Goal: Task Accomplishment & Management: Use online tool/utility

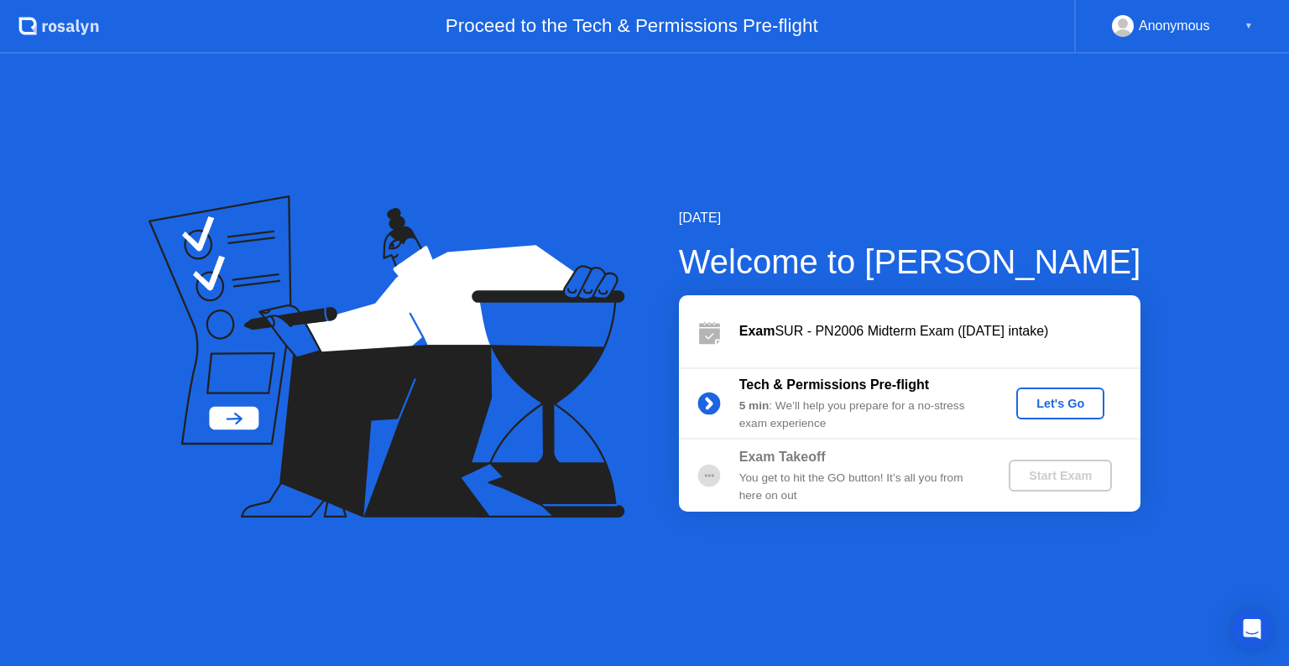
click at [1047, 413] on button "Let's Go" at bounding box center [1060, 404] width 88 height 32
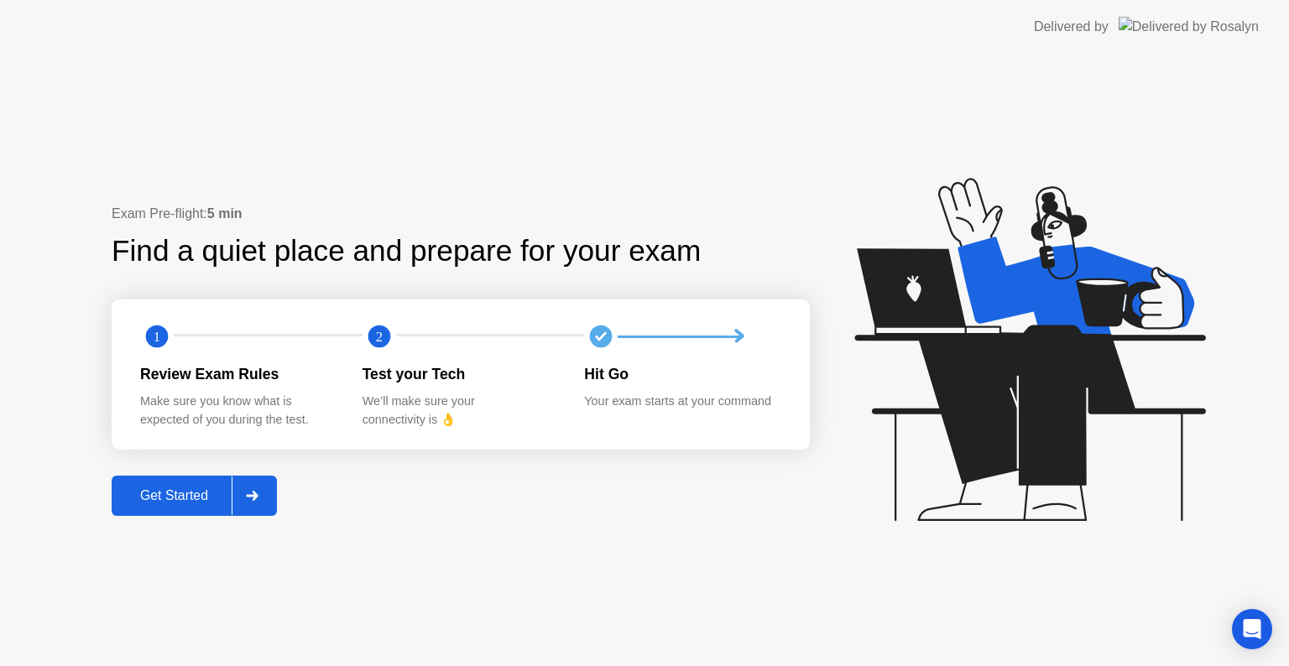
click at [258, 497] on icon at bounding box center [252, 496] width 12 height 10
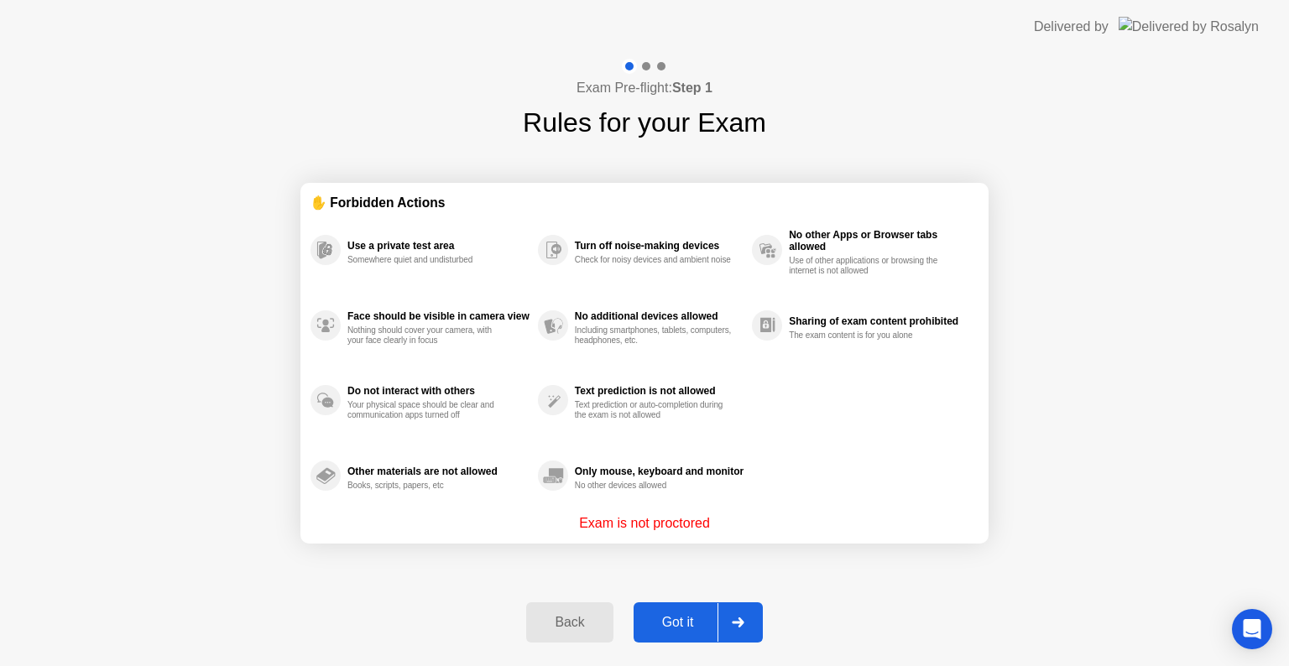
click at [695, 617] on div "Got it" at bounding box center [678, 622] width 79 height 15
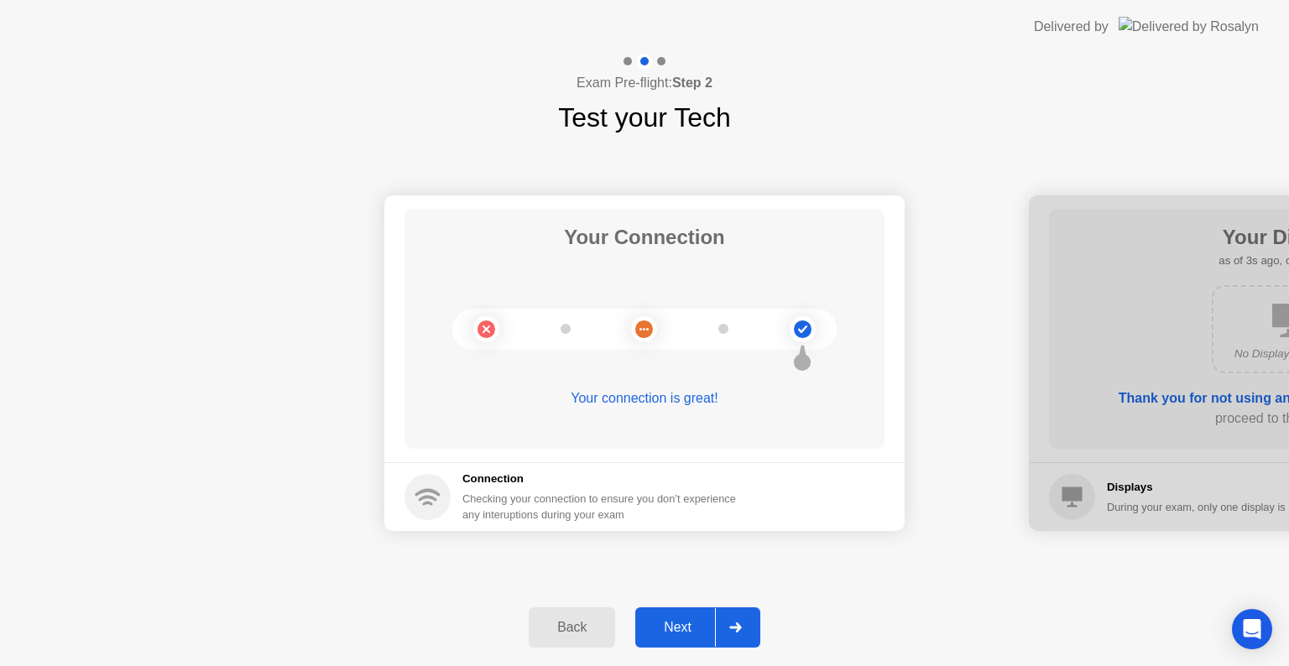
click at [732, 626] on icon at bounding box center [735, 628] width 12 height 10
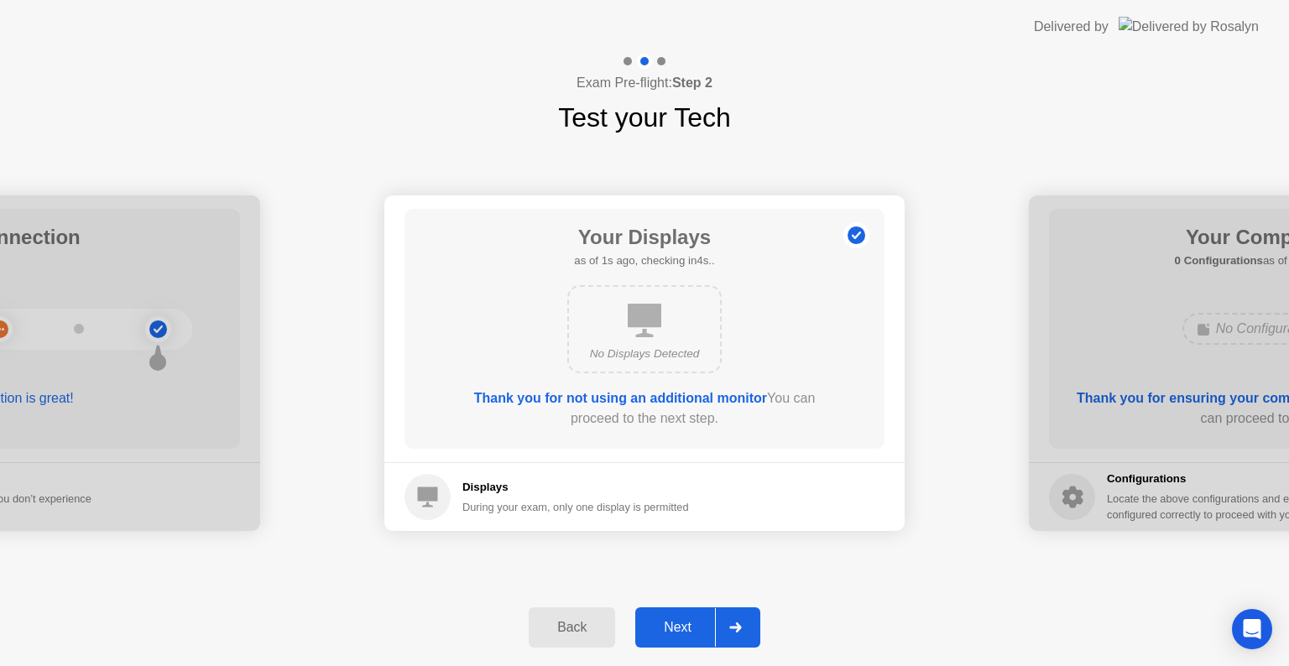
click at [732, 626] on icon at bounding box center [735, 628] width 12 height 10
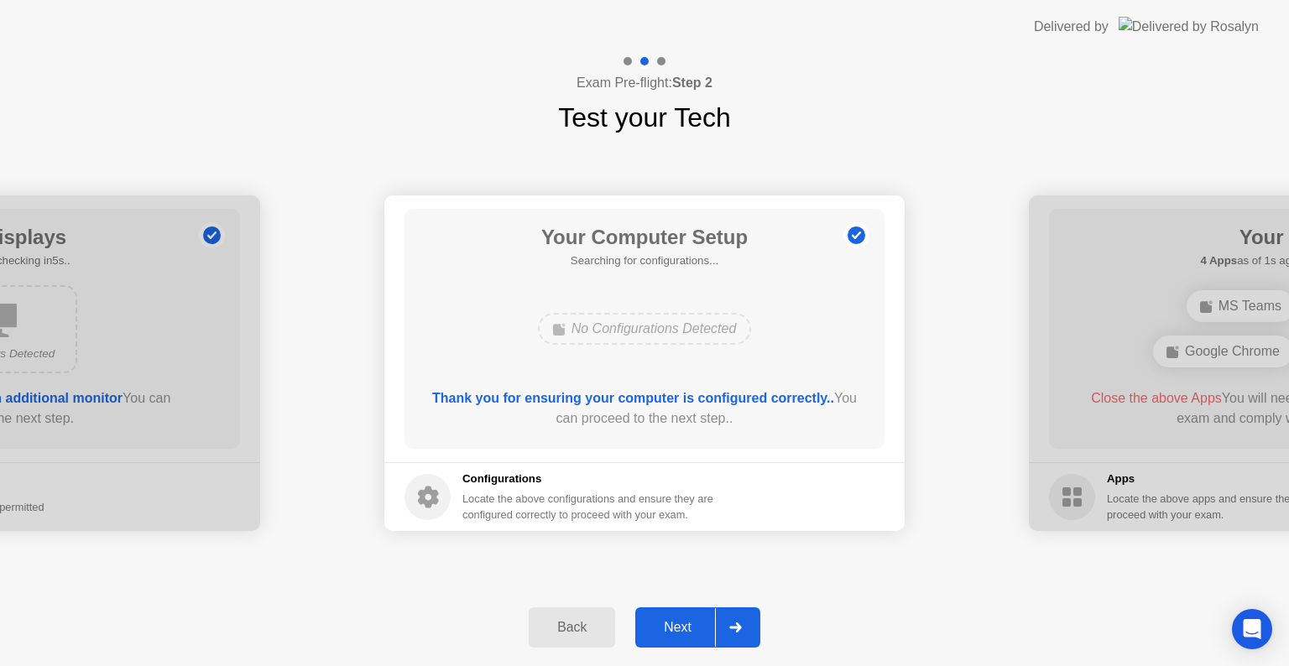
click at [732, 626] on icon at bounding box center [735, 628] width 12 height 10
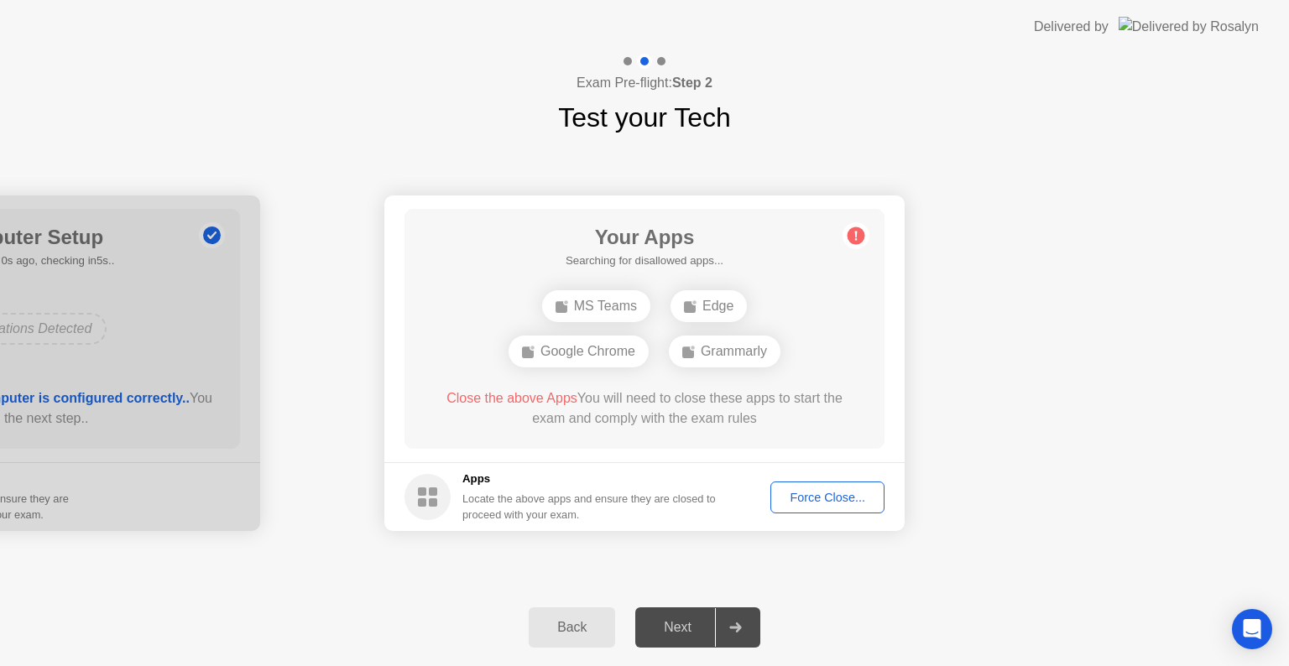
click at [809, 499] on div "Force Close..." at bounding box center [827, 497] width 102 height 13
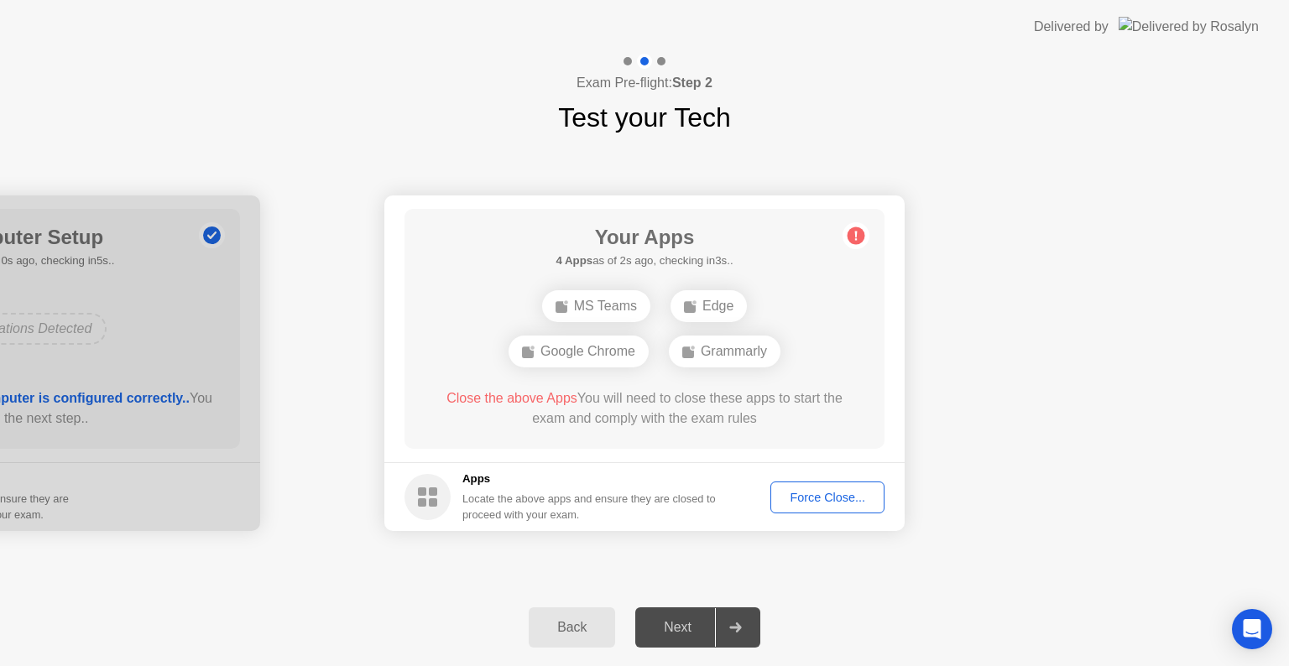
click at [797, 499] on div "Force Close..." at bounding box center [827, 497] width 102 height 13
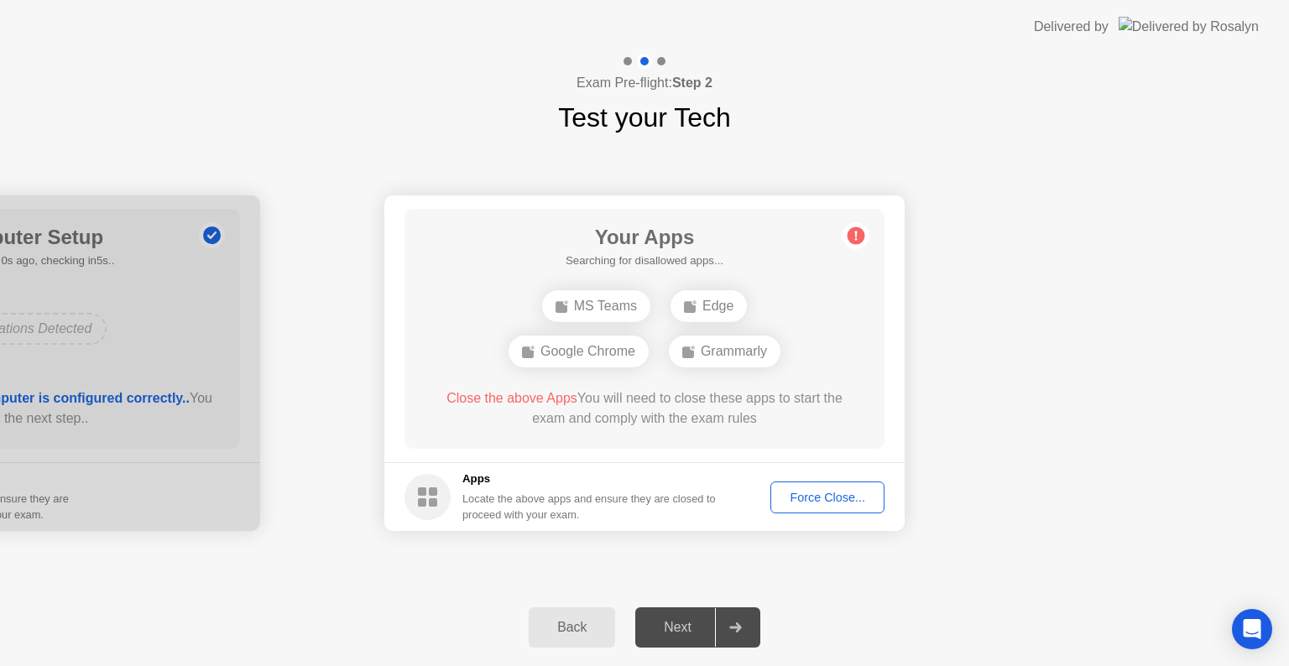
click at [812, 487] on button "Force Close..." at bounding box center [827, 498] width 114 height 32
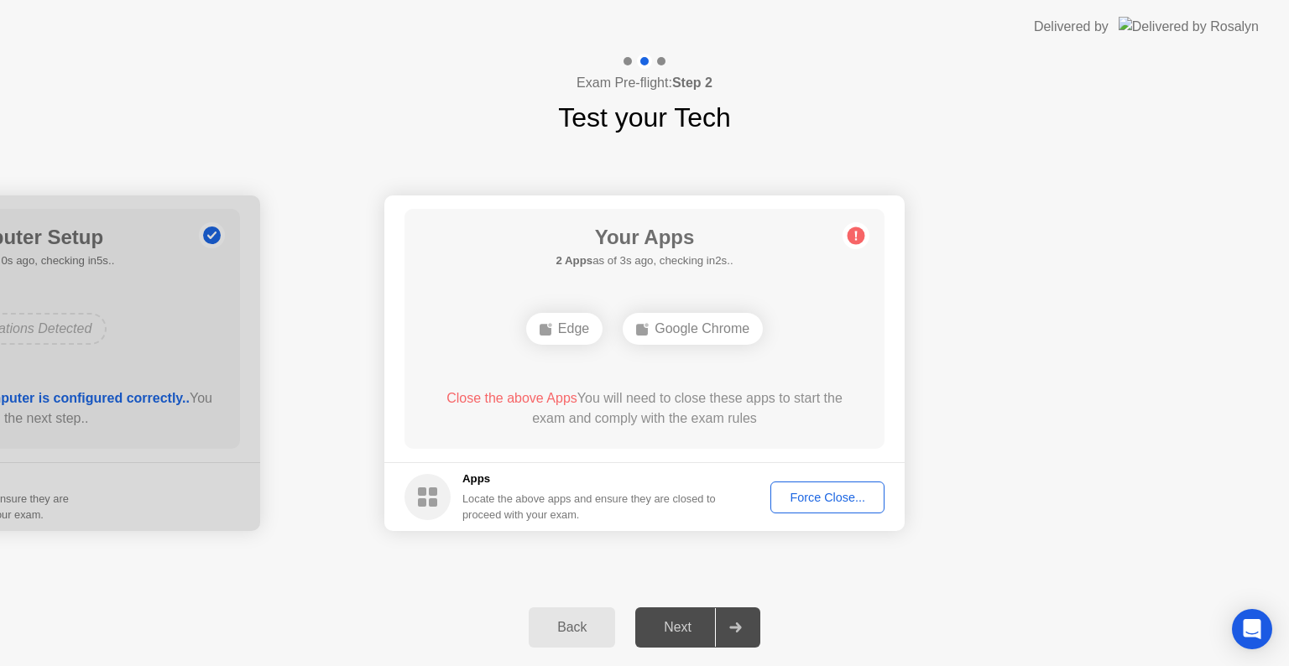
click at [825, 483] on button "Force Close..." at bounding box center [827, 498] width 114 height 32
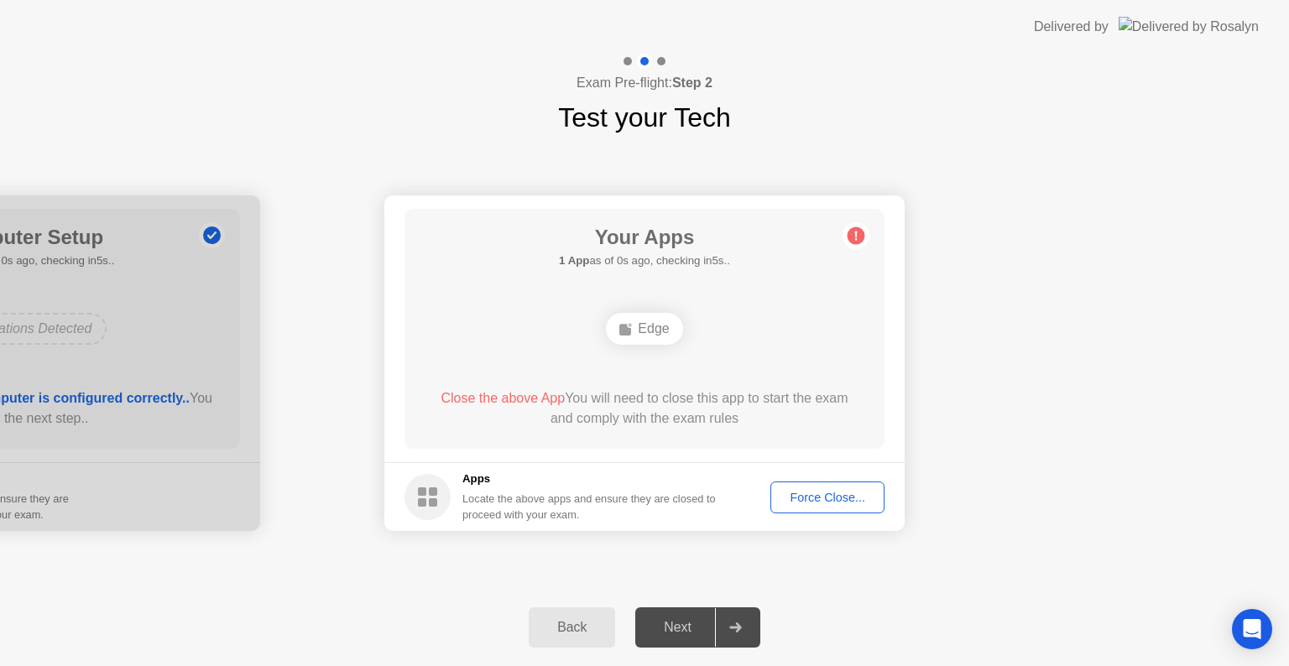
click at [823, 491] on div "Force Close..." at bounding box center [827, 497] width 102 height 13
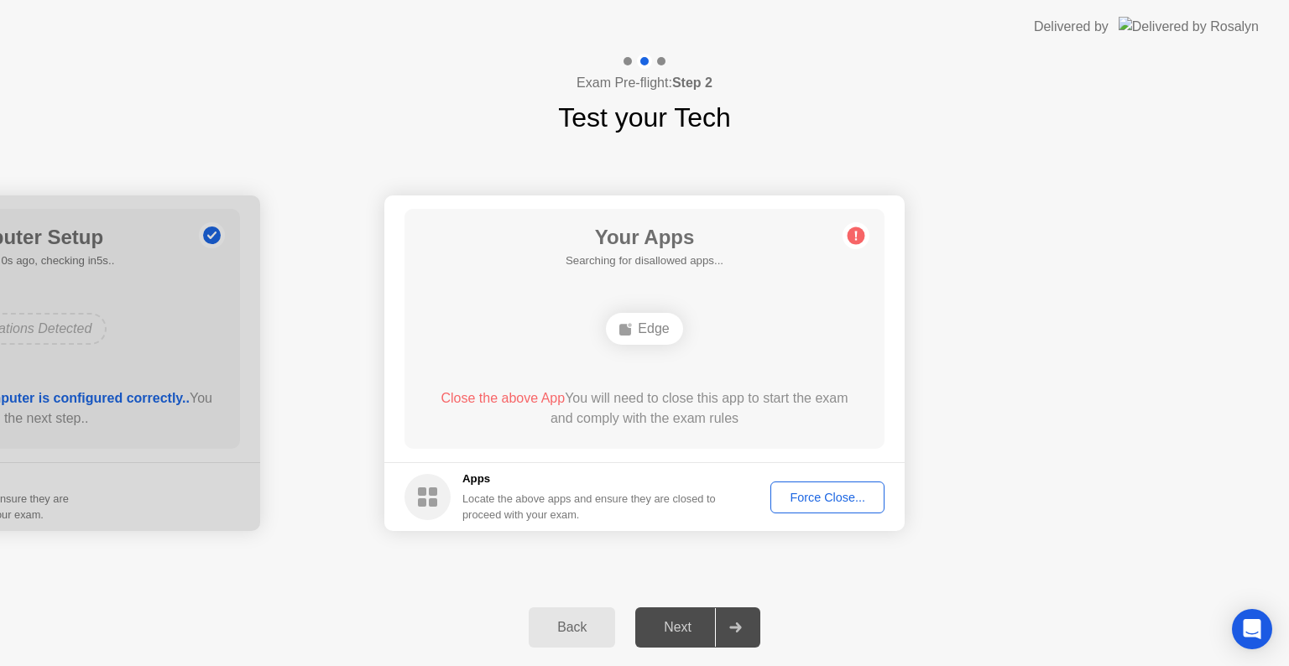
click at [822, 491] on div "Force Close..." at bounding box center [827, 497] width 102 height 13
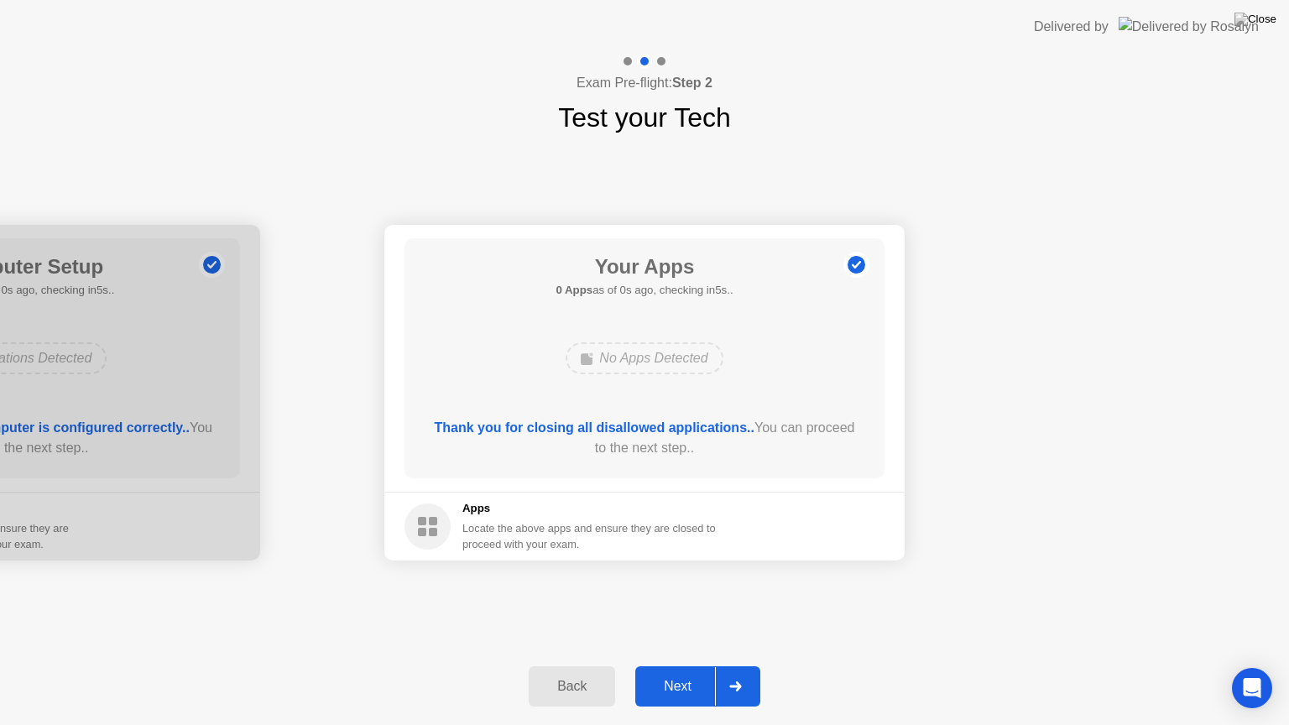
click at [729, 457] on div "Thank you for closing all disallowed applications.. You can proceed to the next…" at bounding box center [645, 438] width 432 height 40
click at [665, 666] on div "Next" at bounding box center [677, 686] width 75 height 15
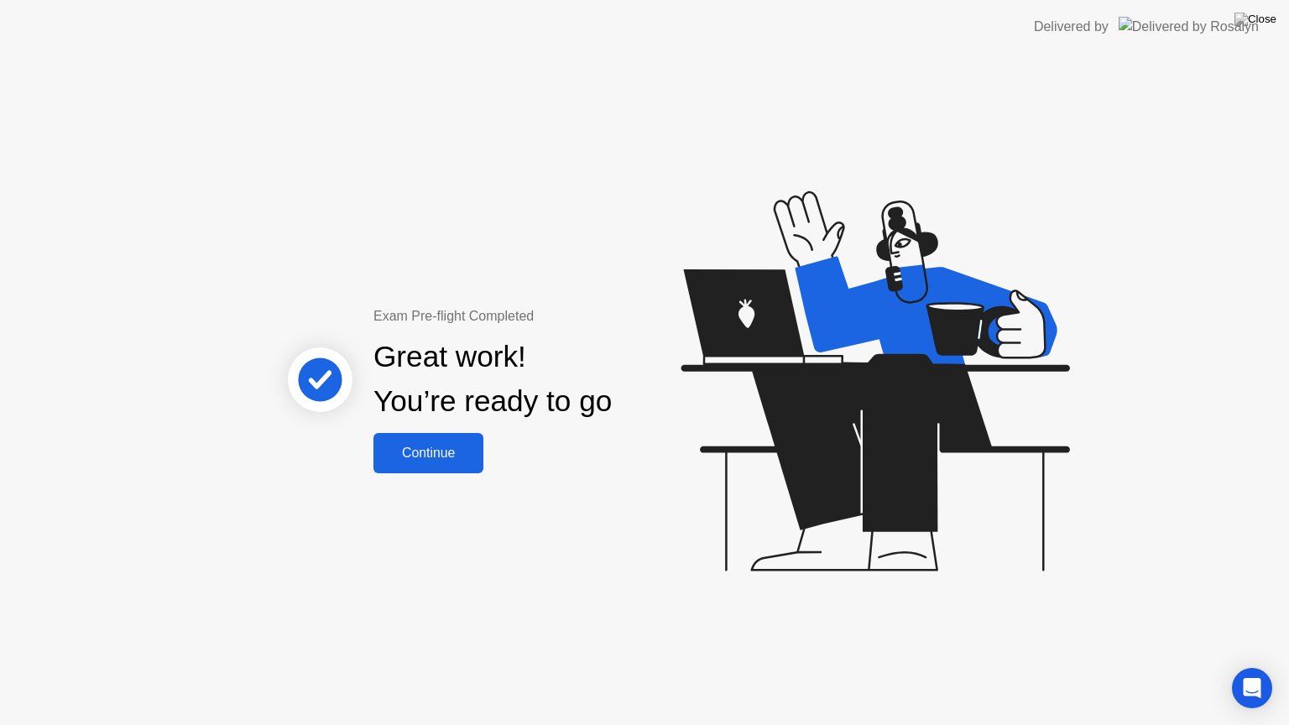
click at [441, 458] on div "Continue" at bounding box center [429, 453] width 100 height 15
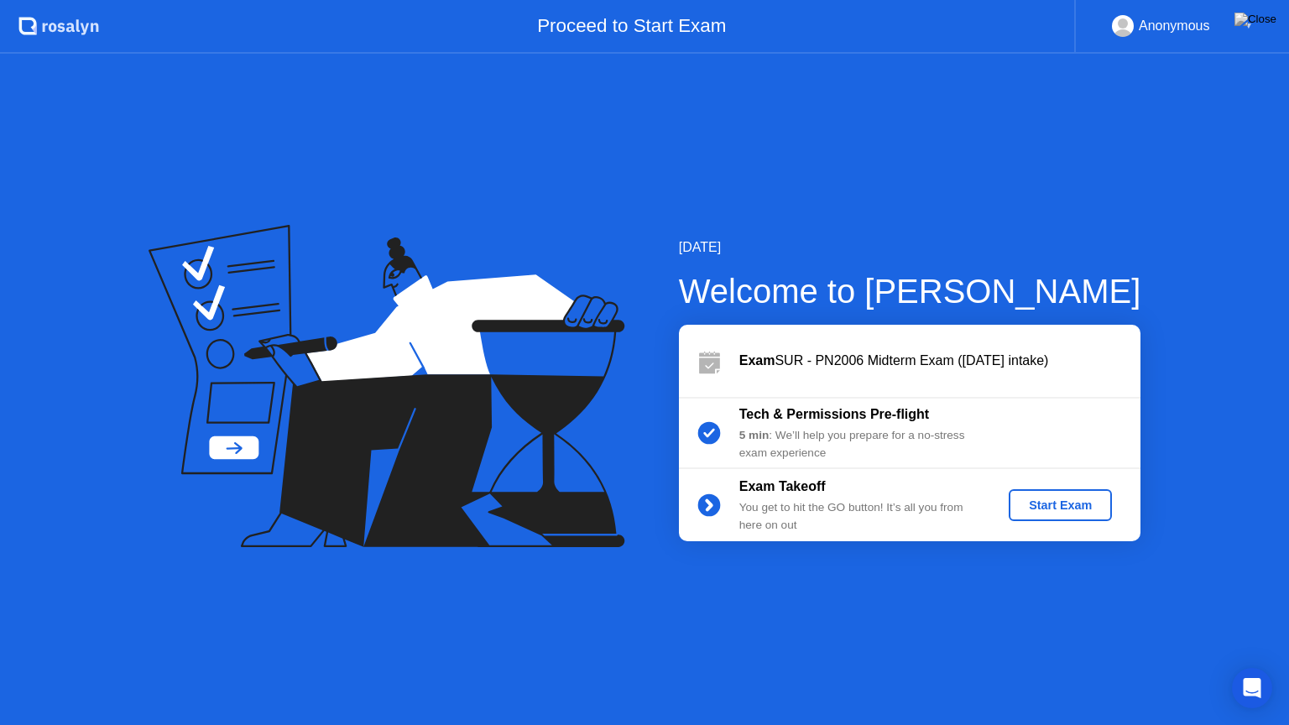
click at [1044, 505] on div "Start Exam" at bounding box center [1061, 505] width 90 height 13
